Goal: Task Accomplishment & Management: Complete application form

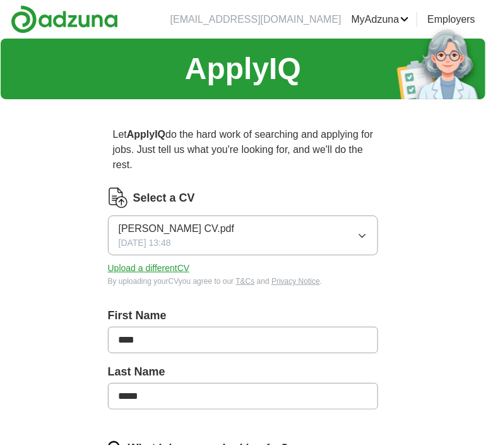
drag, startPoint x: 493, startPoint y: 151, endPoint x: 484, endPoint y: 289, distance: 138.5
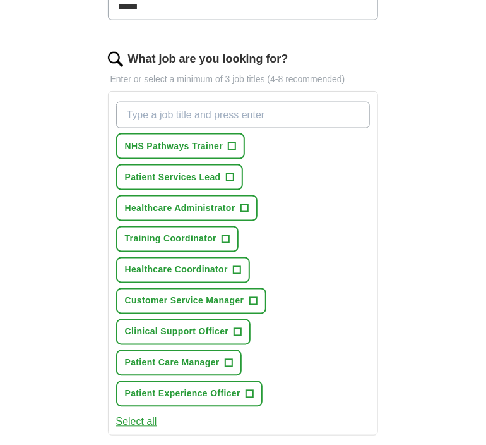
click at [200, 117] on input "What job are you looking for?" at bounding box center [243, 115] width 254 height 27
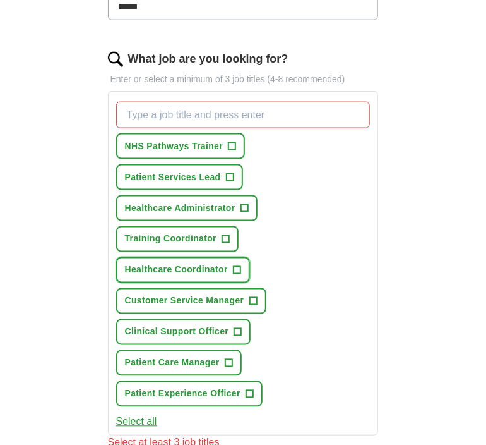
click at [235, 266] on span "+" at bounding box center [237, 270] width 8 height 10
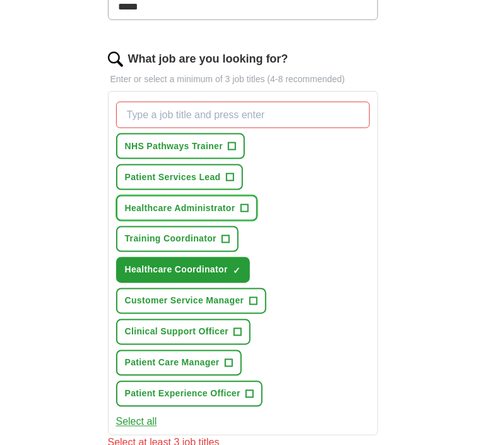
click at [246, 203] on span "+" at bounding box center [245, 208] width 8 height 10
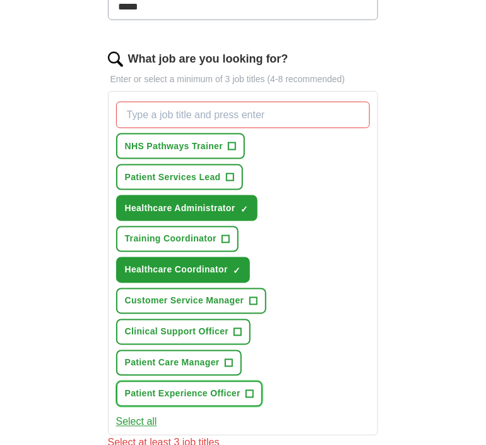
click at [254, 383] on button "Patient Experience Officer +" at bounding box center [189, 394] width 147 height 26
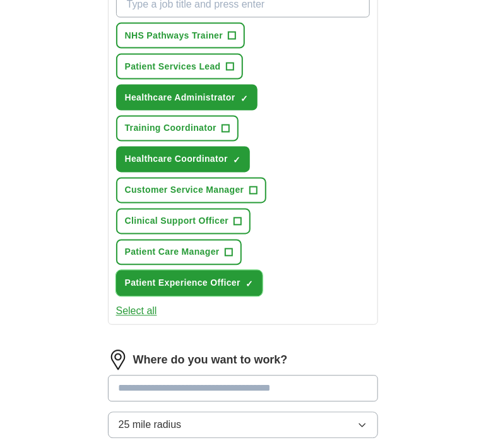
scroll to position [482, 0]
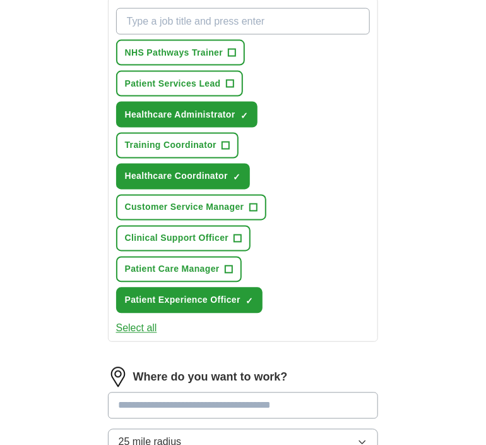
click at [171, 14] on input "What job are you looking for?" at bounding box center [243, 21] width 254 height 27
type input "care coordinator"
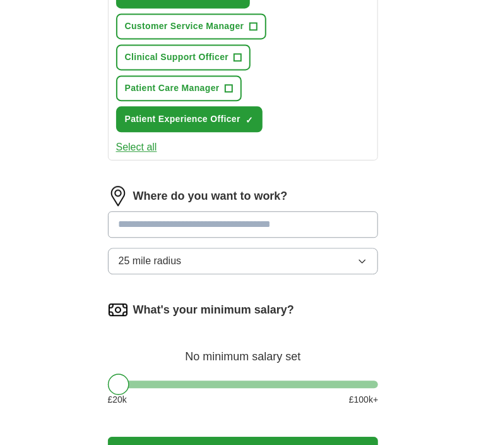
scroll to position [667, 0]
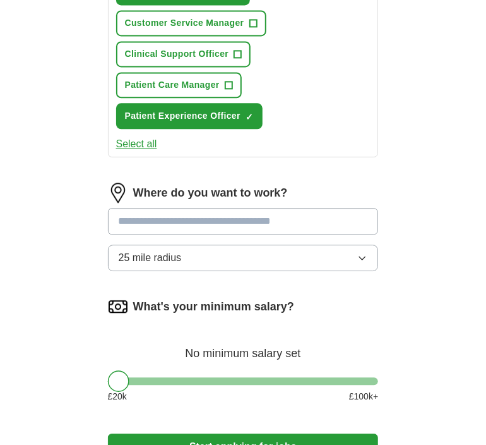
click at [224, 209] on input at bounding box center [243, 221] width 271 height 27
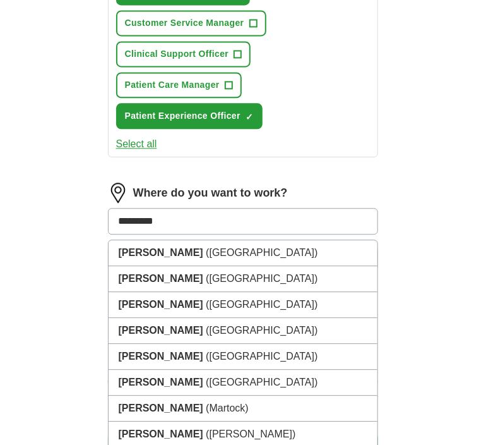
type input "**********"
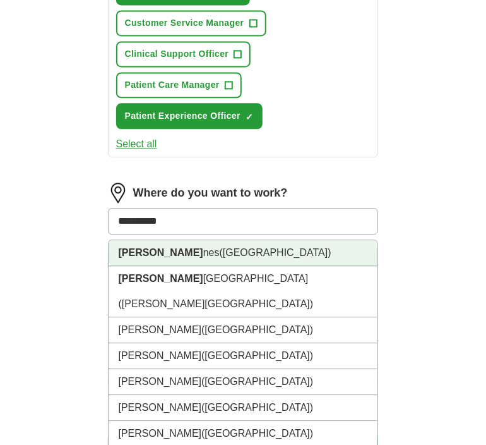
click at [220, 247] on span "(Buckinghamshire)" at bounding box center [276, 252] width 112 height 11
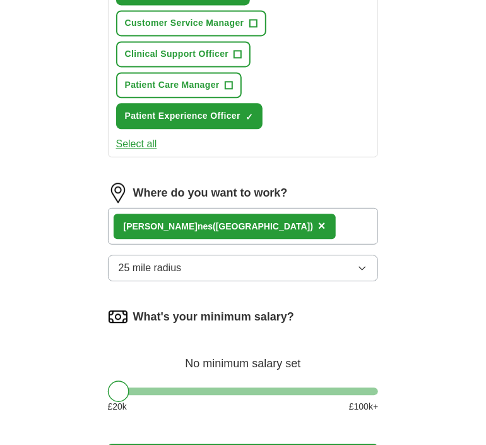
click at [189, 268] on button "25 mile radius" at bounding box center [243, 267] width 271 height 27
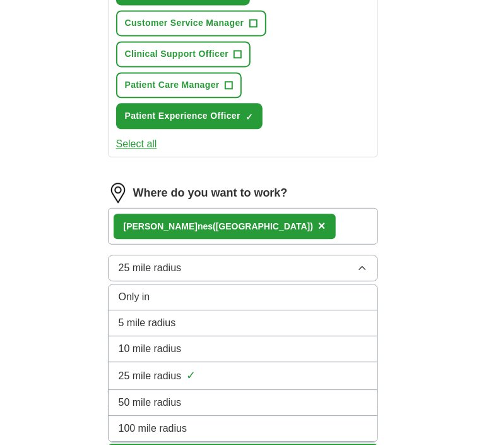
click at [168, 315] on span "5 mile radius" at bounding box center [147, 322] width 57 height 15
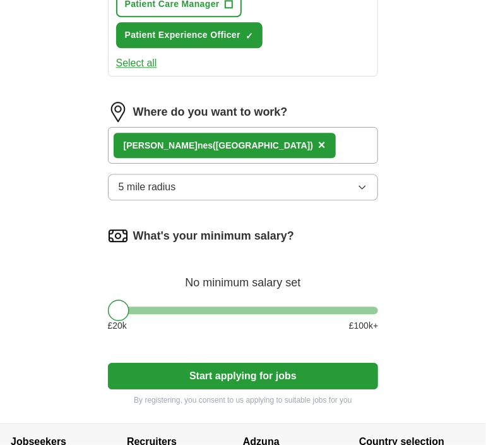
scroll to position [749, 0]
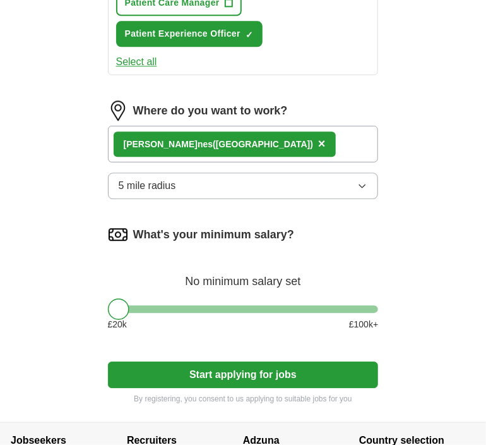
click at [131, 297] on div "What's your minimum salary? No minimum salary set £ 20 k £ 100 k+" at bounding box center [243, 282] width 271 height 117
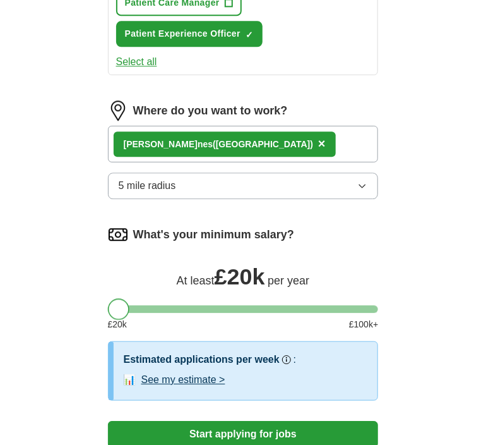
click at [121, 304] on div at bounding box center [118, 308] width 21 height 21
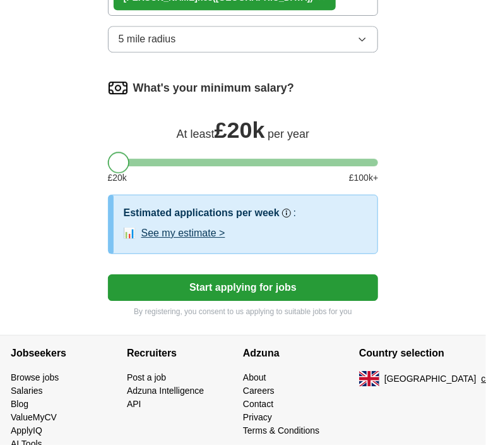
scroll to position [907, 0]
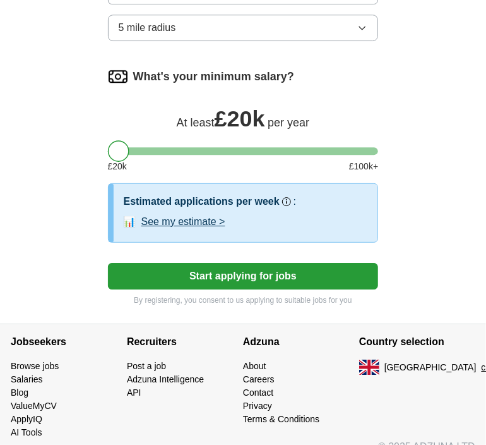
click at [246, 275] on button "Start applying for jobs" at bounding box center [243, 276] width 271 height 27
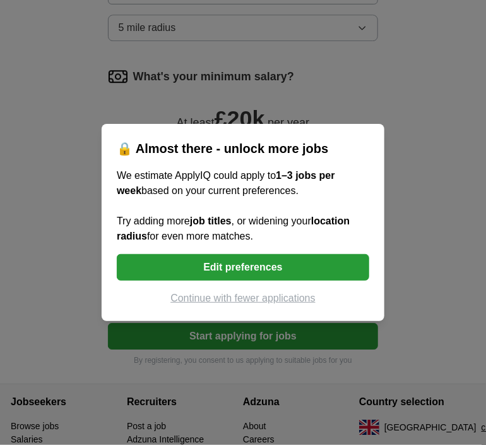
click at [265, 303] on button "Continue with fewer applications" at bounding box center [243, 297] width 253 height 15
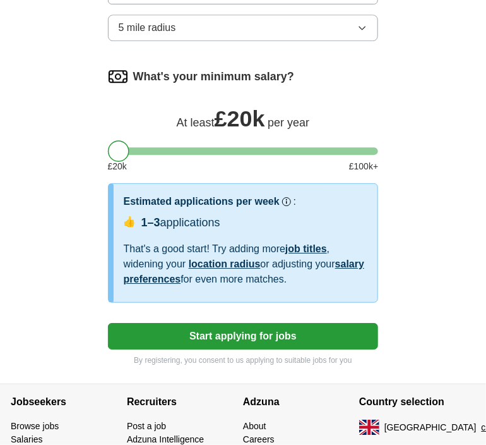
select select "**"
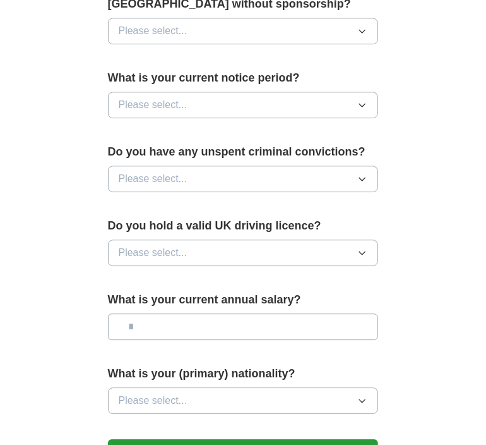
scroll to position [879, 0]
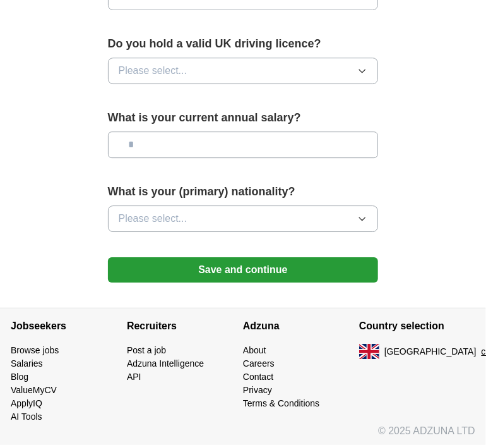
click at [258, 267] on button "Save and continue" at bounding box center [243, 269] width 271 height 25
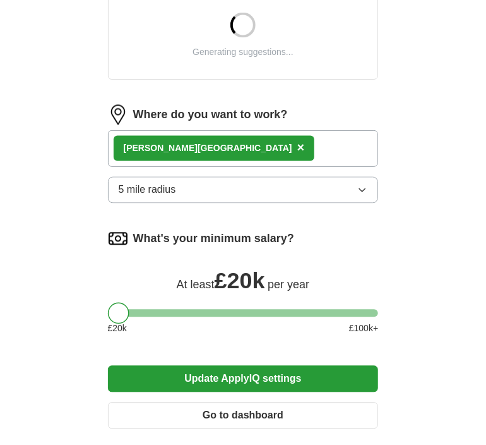
scroll to position [678, 0]
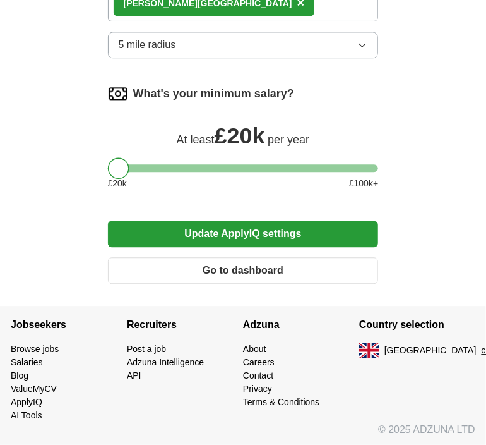
click at [139, 168] on div at bounding box center [243, 168] width 271 height 8
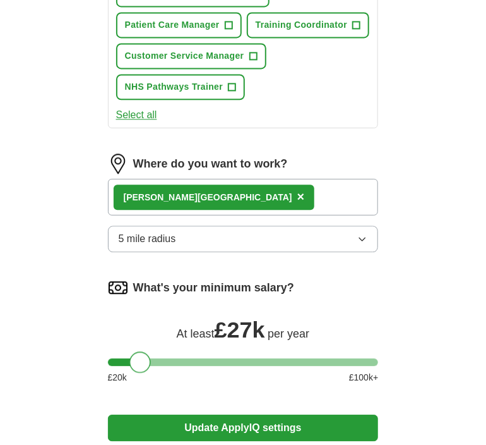
scroll to position [868, 0]
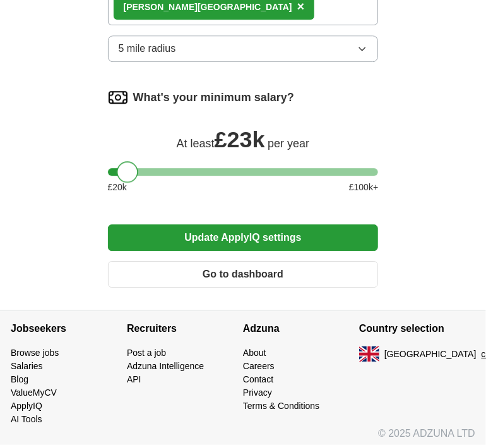
click at [128, 168] on div at bounding box center [243, 172] width 271 height 8
click at [252, 233] on button "Update ApplyIQ settings" at bounding box center [243, 237] width 271 height 27
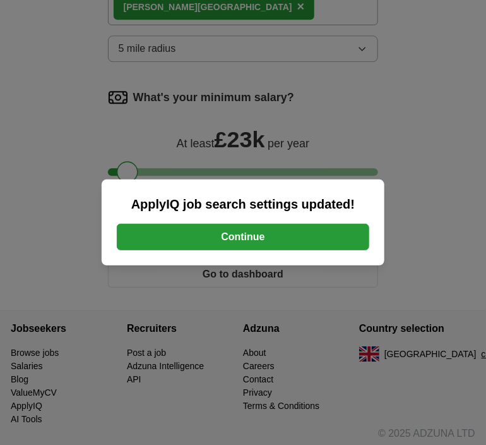
click at [254, 237] on button "Continue" at bounding box center [243, 237] width 253 height 27
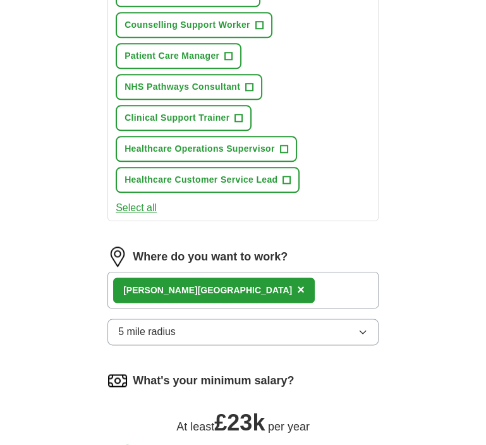
scroll to position [959, 0]
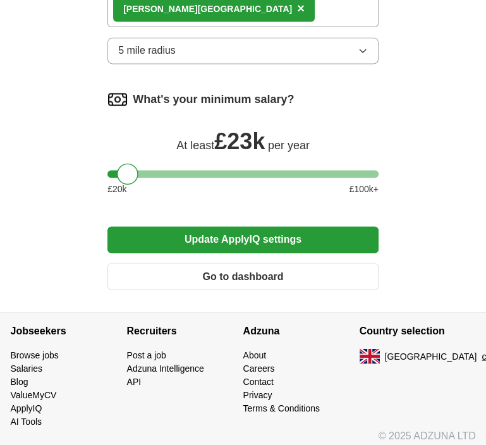
click at [254, 265] on button "Go to dashboard" at bounding box center [242, 276] width 271 height 27
